Goal: Browse casually

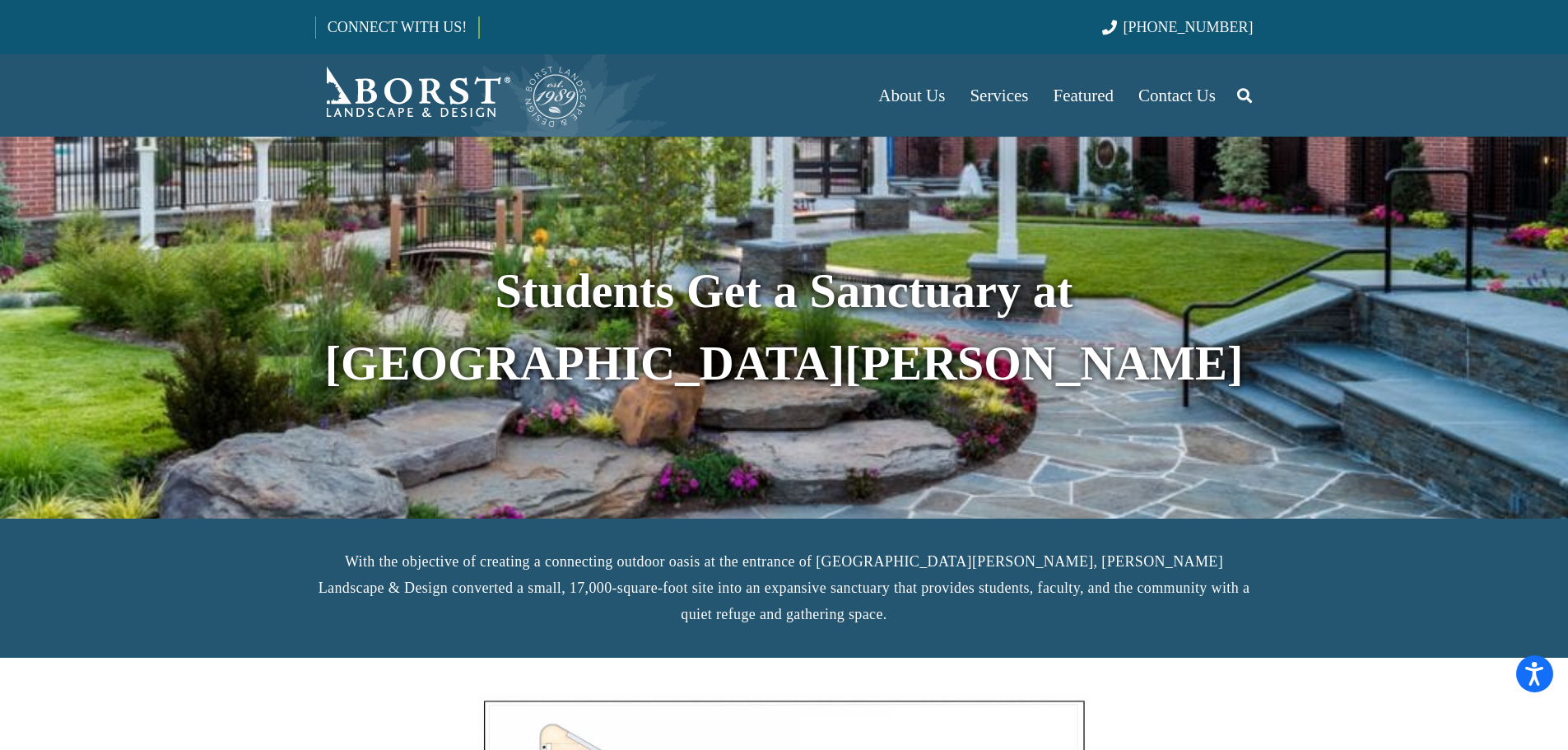
scroll to position [494, 0]
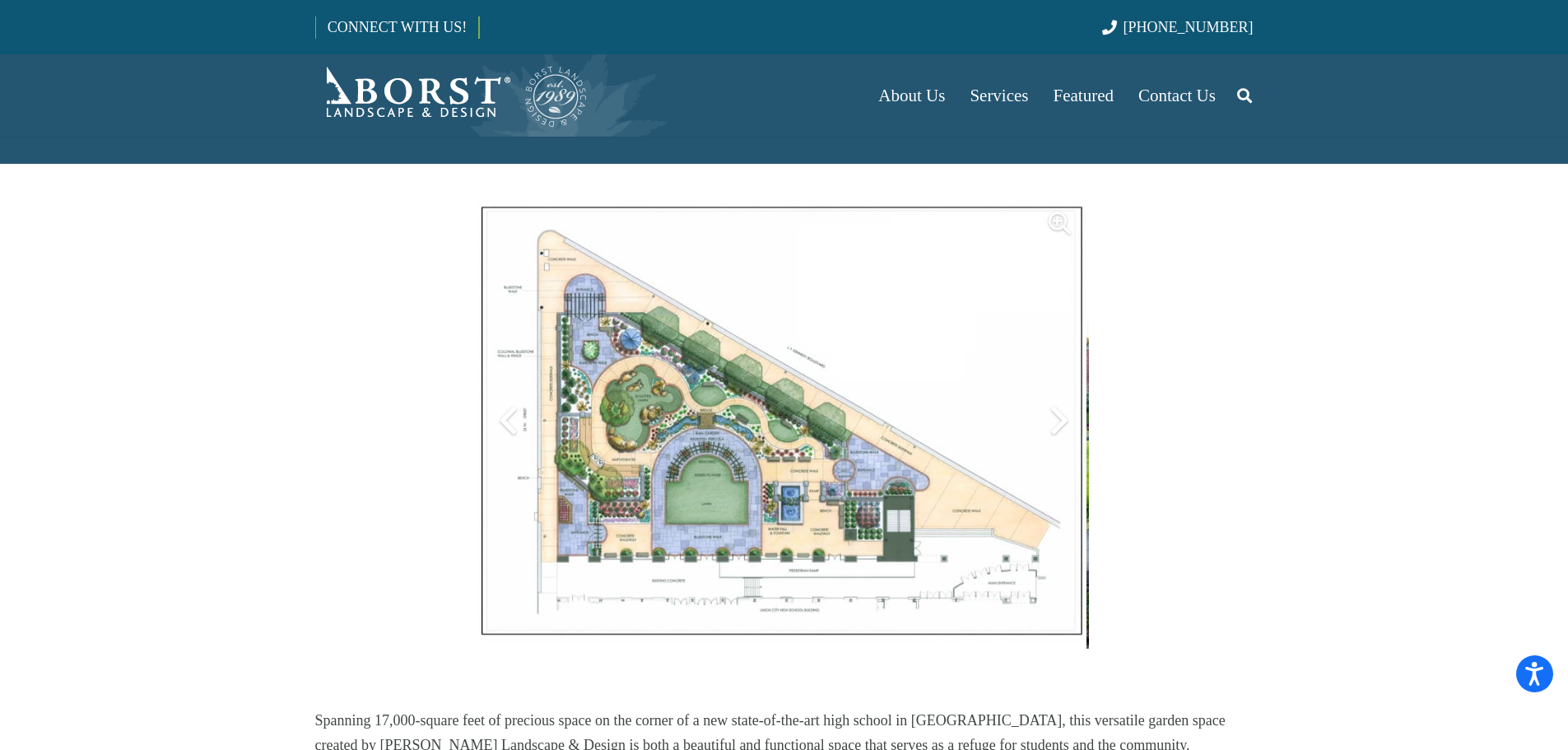
click at [740, 452] on img at bounding box center [780, 421] width 610 height 455
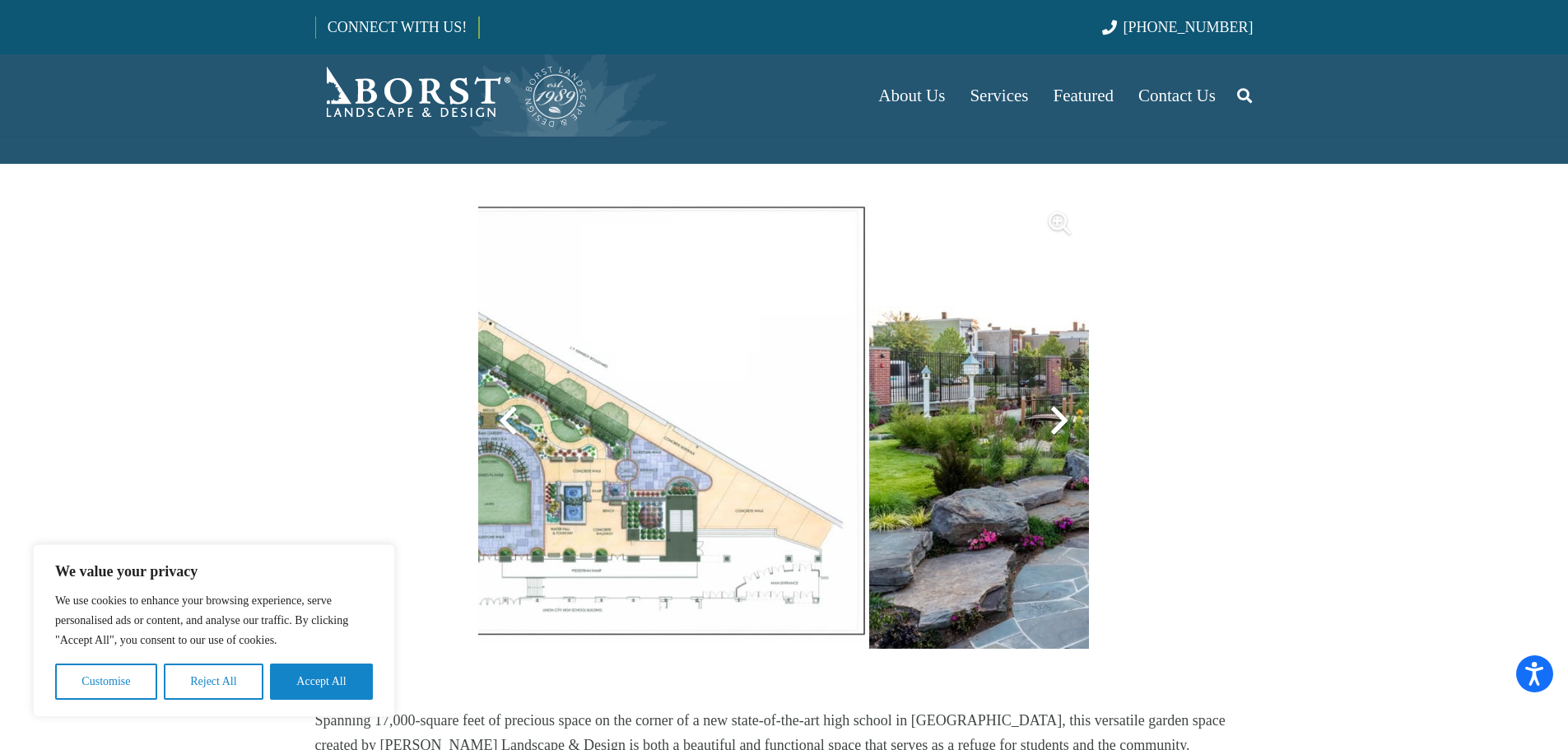
click at [551, 405] on img at bounding box center [563, 421] width 610 height 455
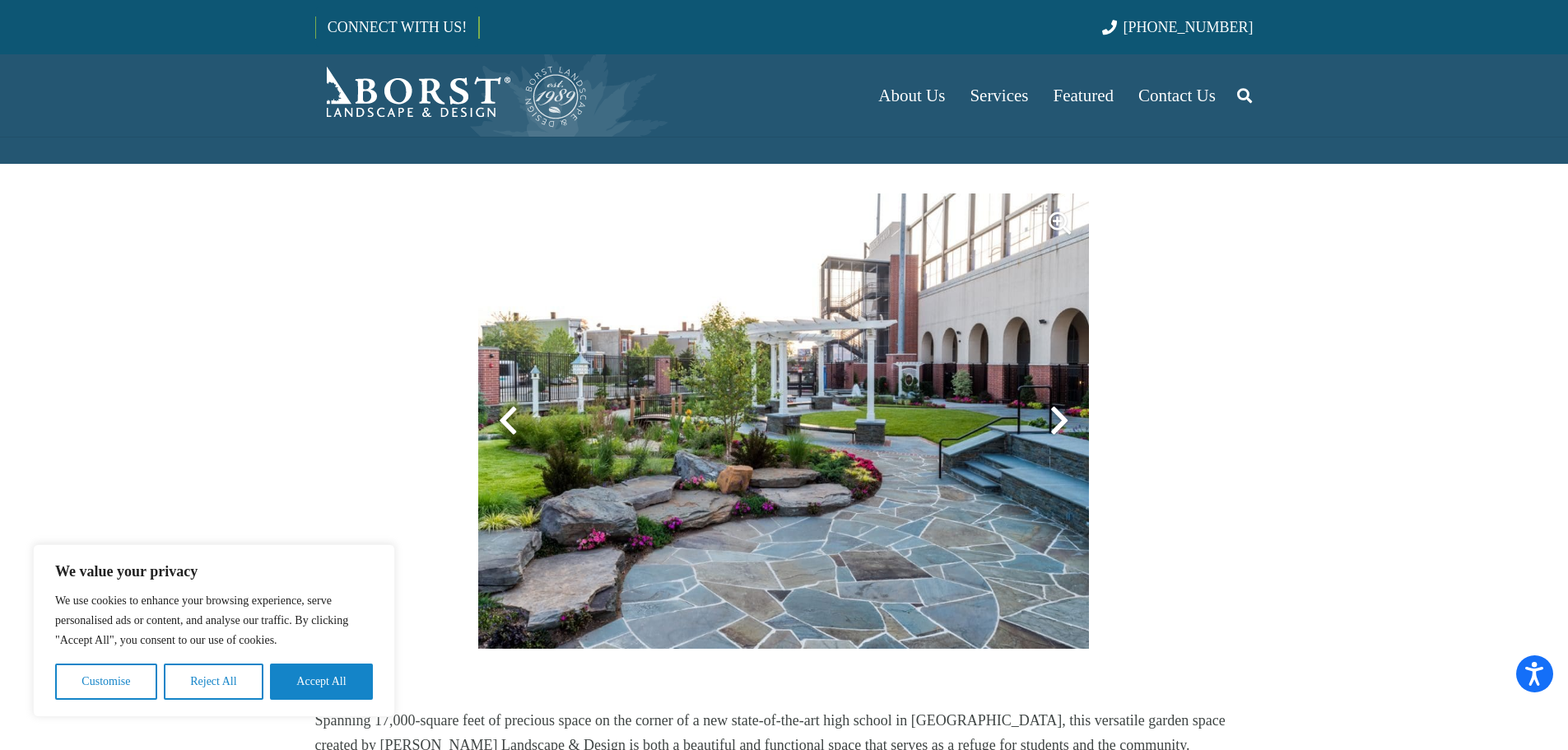
click at [513, 396] on div at bounding box center [508, 420] width 59 height 59
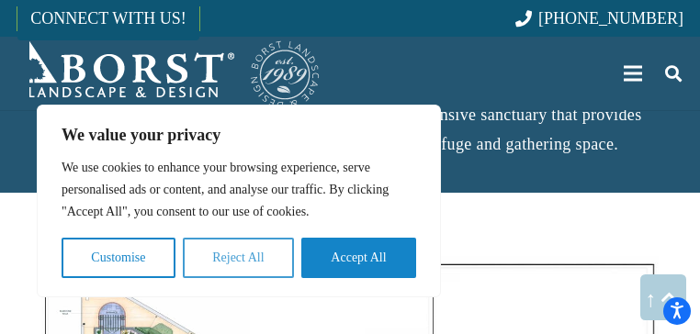
drag, startPoint x: 1763, startPoint y: 0, endPoint x: 232, endPoint y: 261, distance: 1552.2
click at [232, 261] on button "Reject All" at bounding box center [238, 258] width 111 height 40
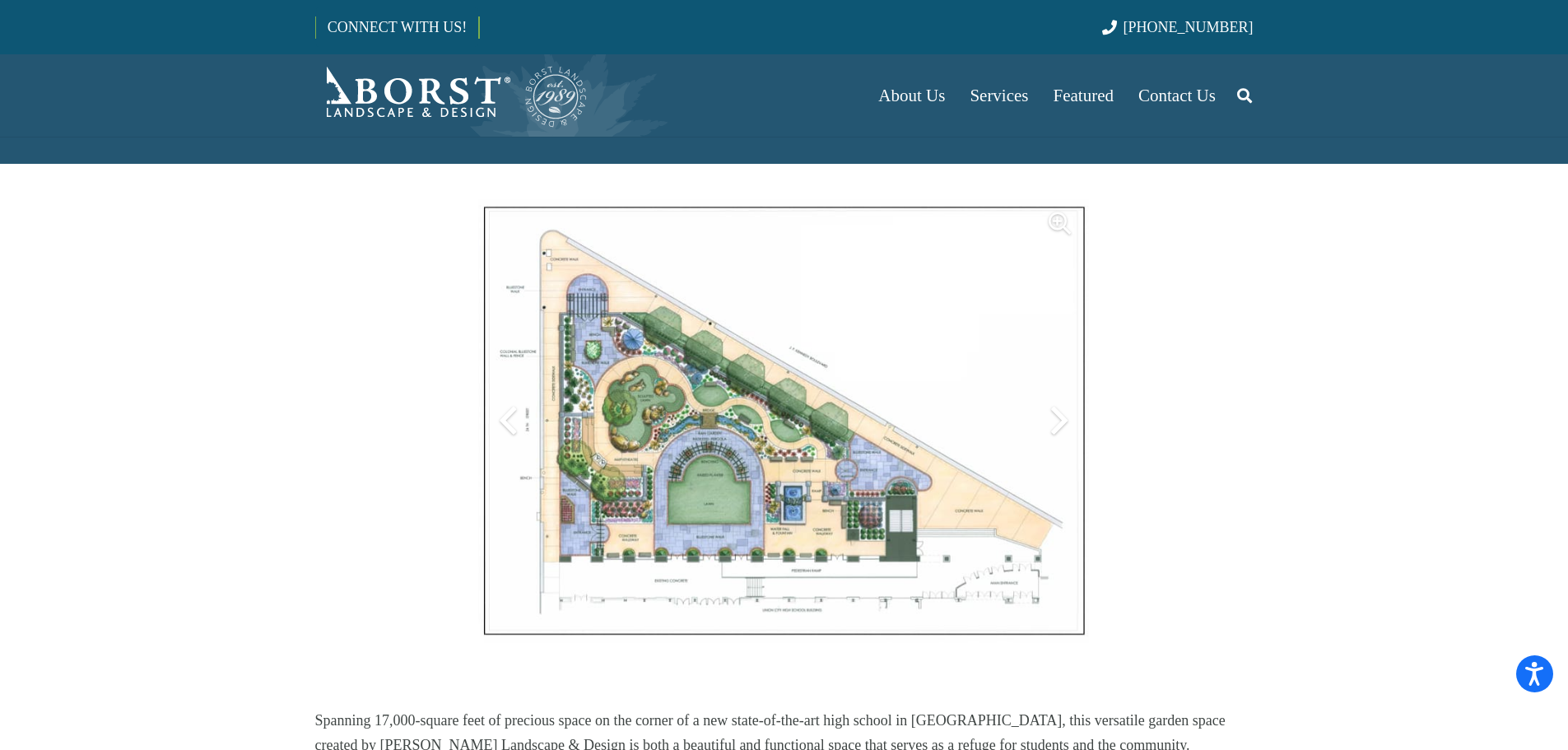
drag, startPoint x: 628, startPoint y: 2, endPoint x: 1062, endPoint y: 385, distance: 578.8
click at [1062, 391] on div at bounding box center [1059, 420] width 59 height 59
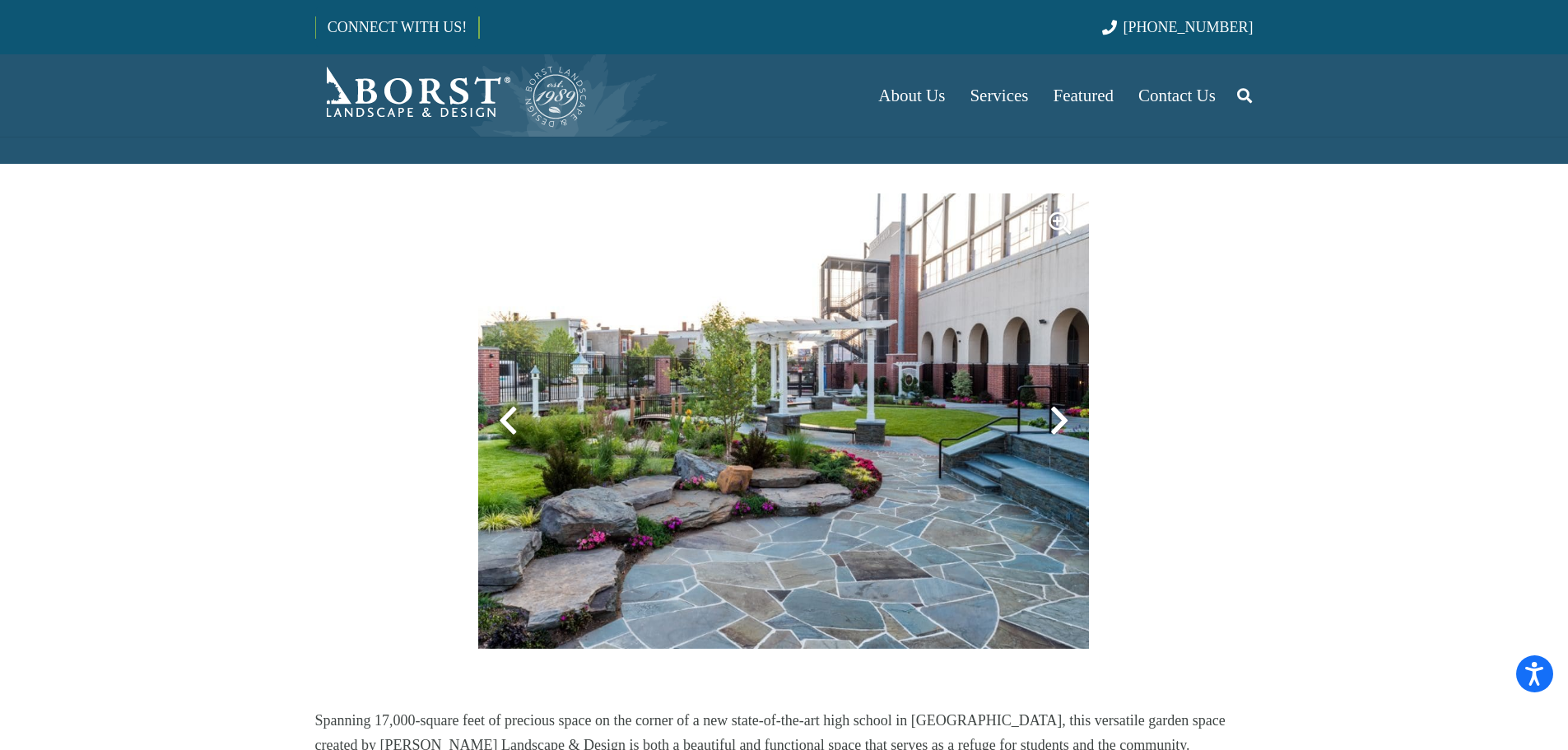
click at [1062, 391] on div at bounding box center [1059, 420] width 59 height 59
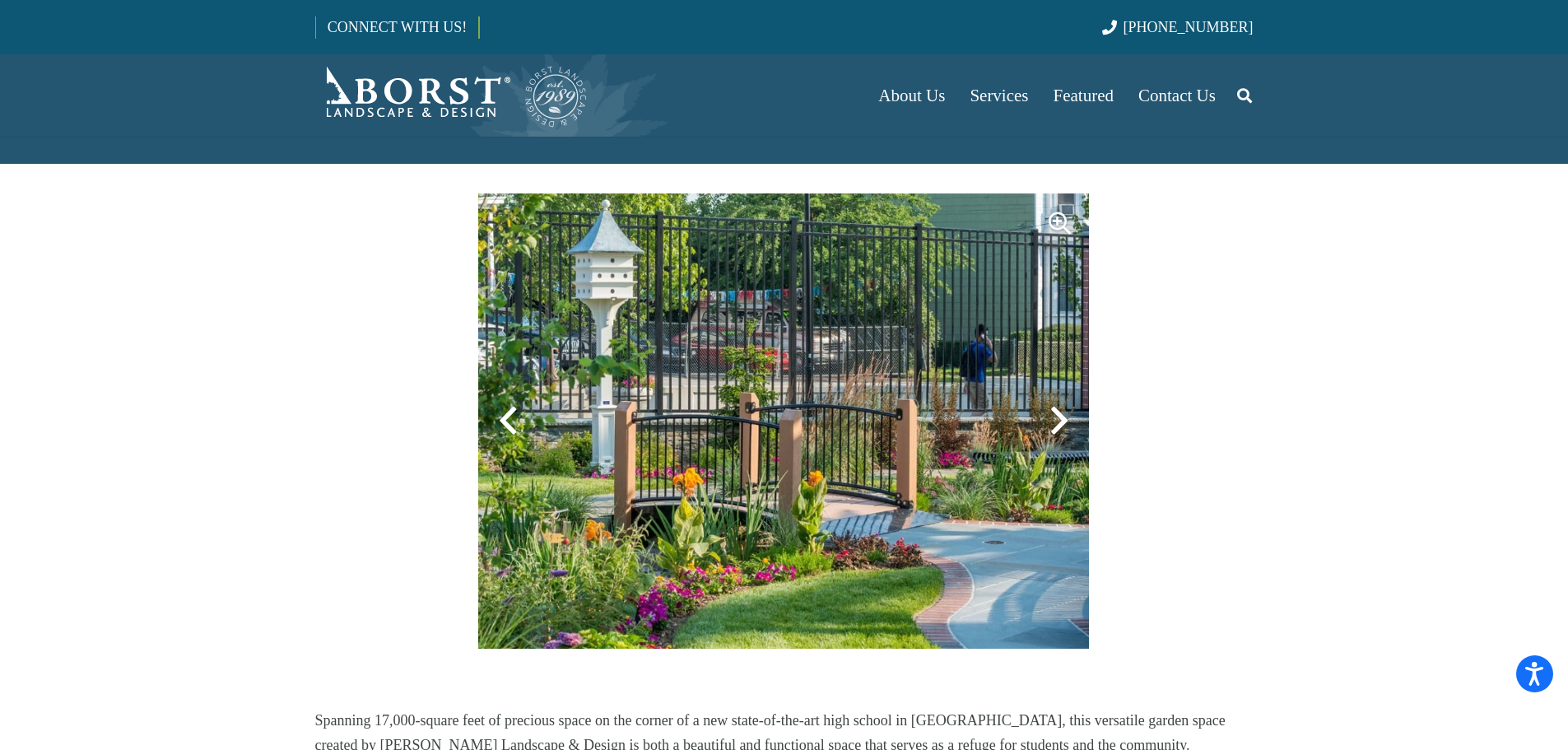
click at [1062, 391] on div at bounding box center [1059, 420] width 59 height 59
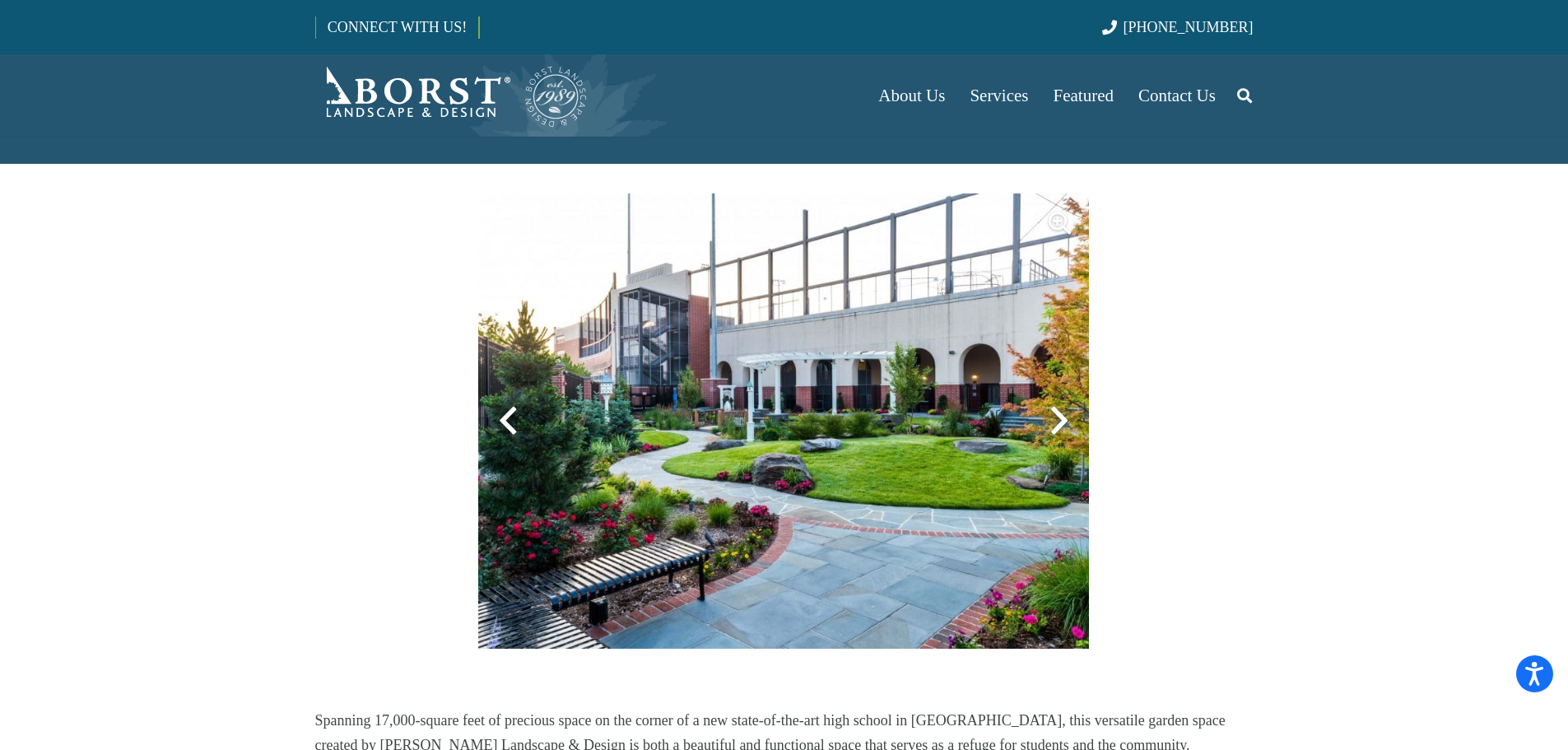
click at [1062, 391] on div at bounding box center [1059, 420] width 59 height 59
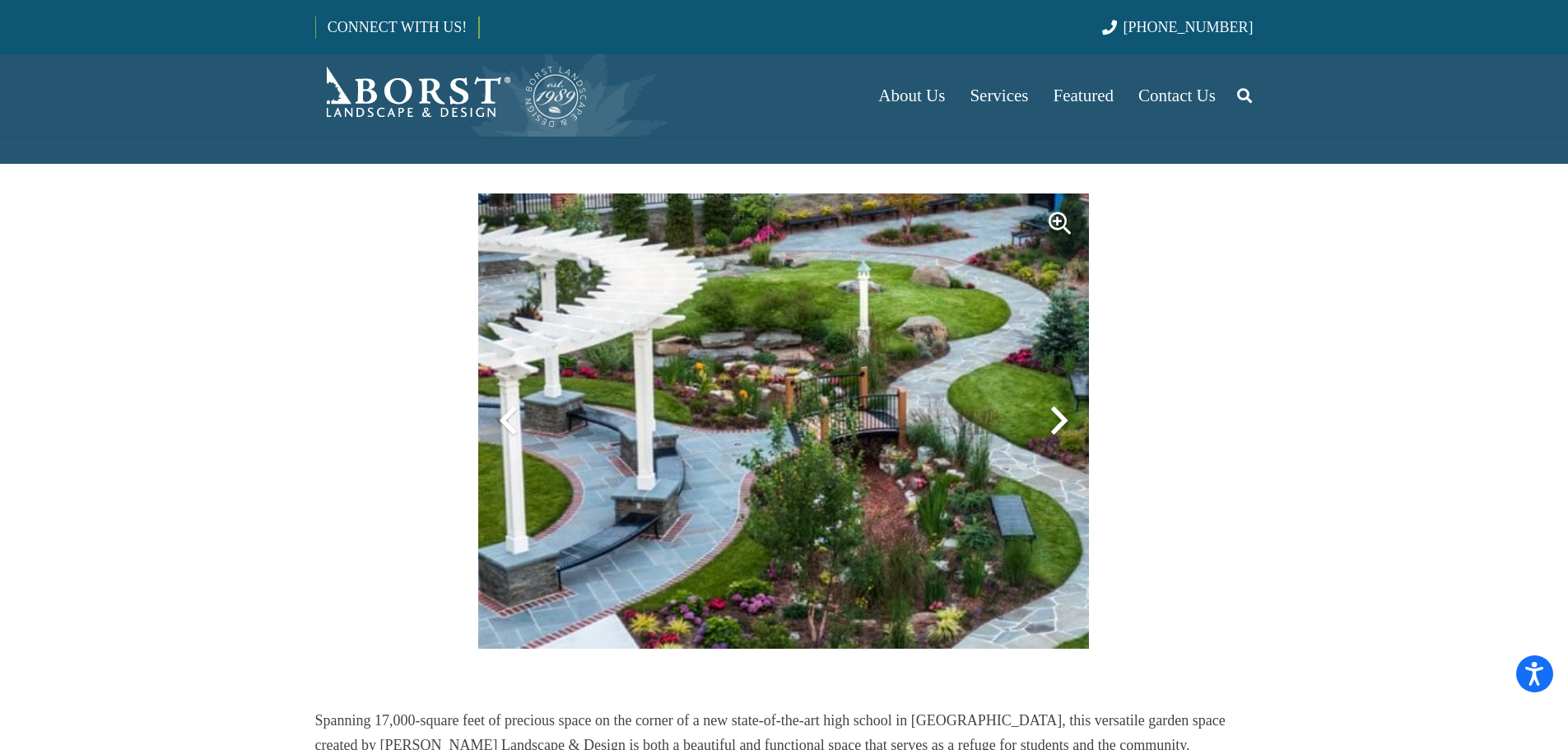
click at [1062, 391] on div at bounding box center [1059, 420] width 59 height 59
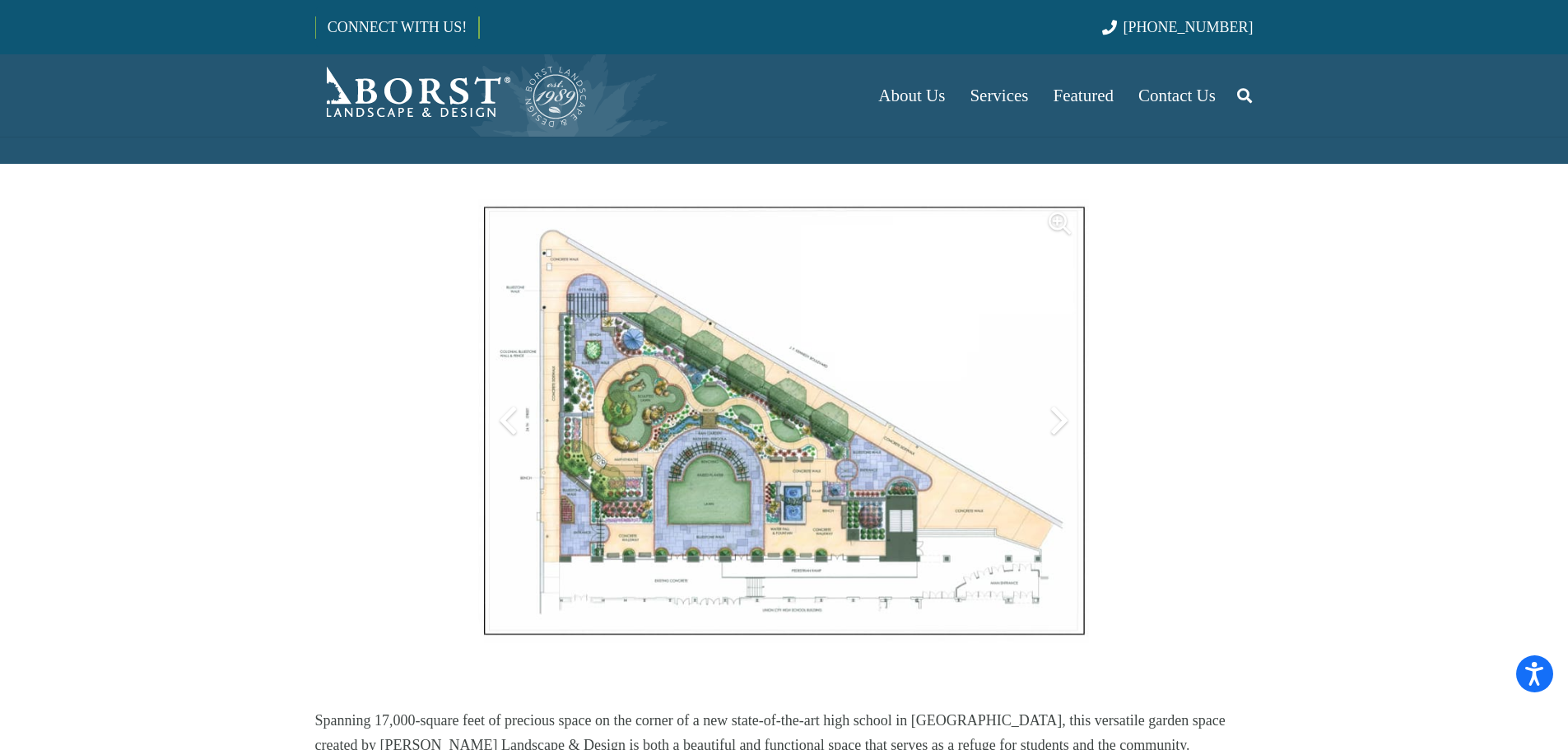
click at [1062, 391] on div at bounding box center [1059, 420] width 59 height 59
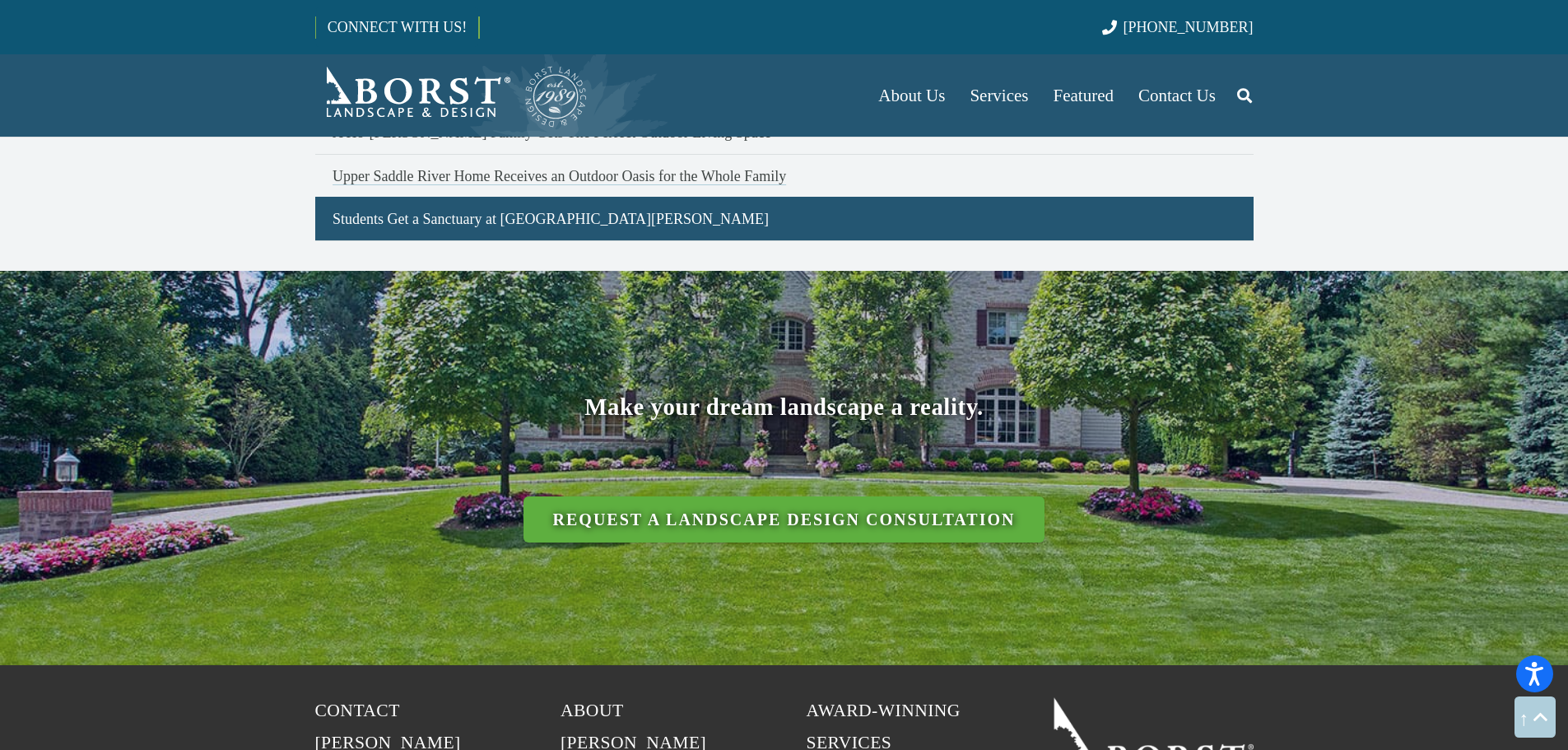
scroll to position [1418, 0]
